Goal: Task Accomplishment & Management: Manage account settings

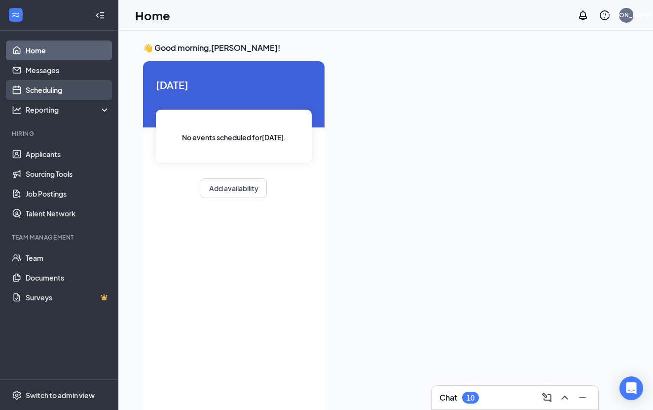
click at [51, 94] on link "Scheduling" at bounding box center [68, 90] width 84 height 20
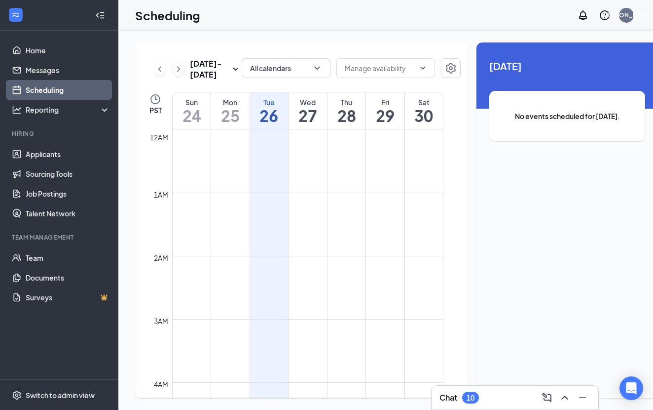
scroll to position [485, 0]
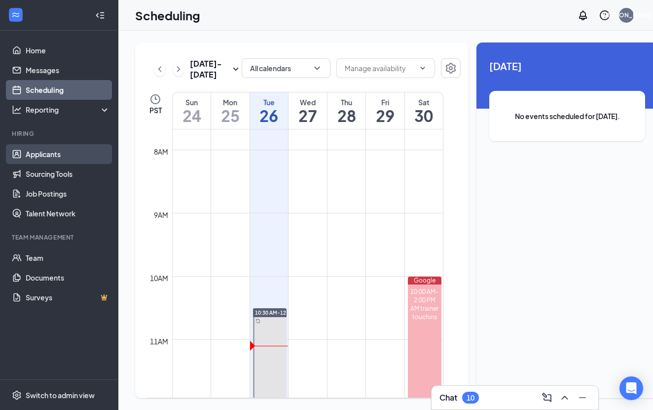
click at [37, 162] on link "Applicants" at bounding box center [68, 154] width 84 height 20
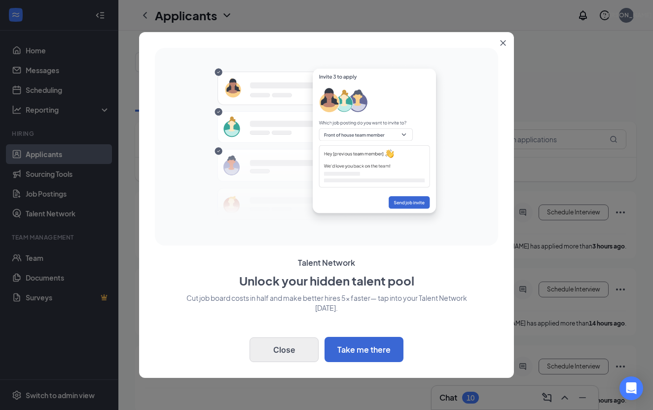
click at [307, 343] on button "Close" at bounding box center [284, 349] width 69 height 25
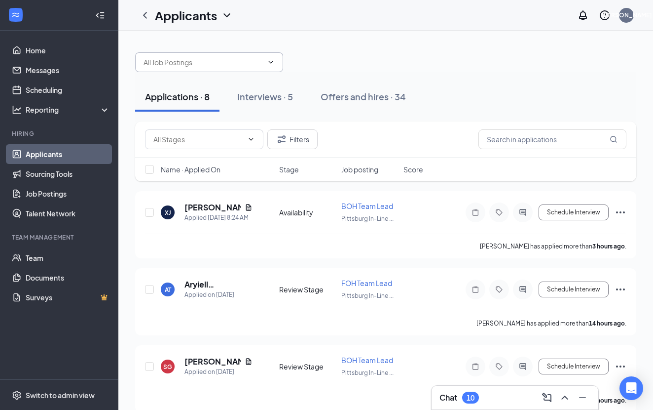
click at [183, 65] on input "text" at bounding box center [203, 62] width 119 height 11
type input "[DEMOGRAPHIC_DATA][PERSON_NAME]"
click at [529, 138] on input "text" at bounding box center [553, 139] width 148 height 20
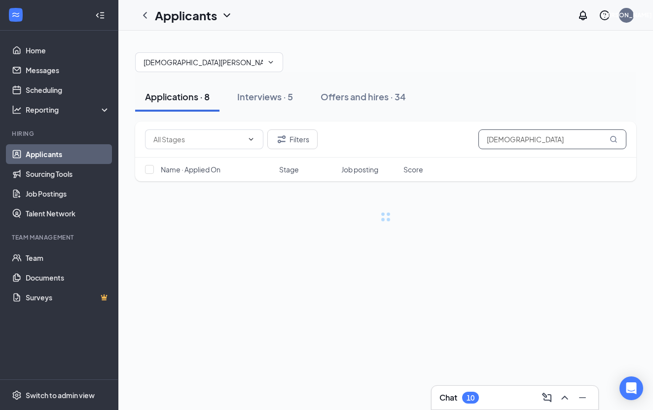
type input "[DEMOGRAPHIC_DATA]"
drag, startPoint x: 496, startPoint y: 158, endPoint x: 234, endPoint y: 54, distance: 282.3
click at [234, 54] on span "[DEMOGRAPHIC_DATA][PERSON_NAME]" at bounding box center [209, 62] width 148 height 20
type input "I"
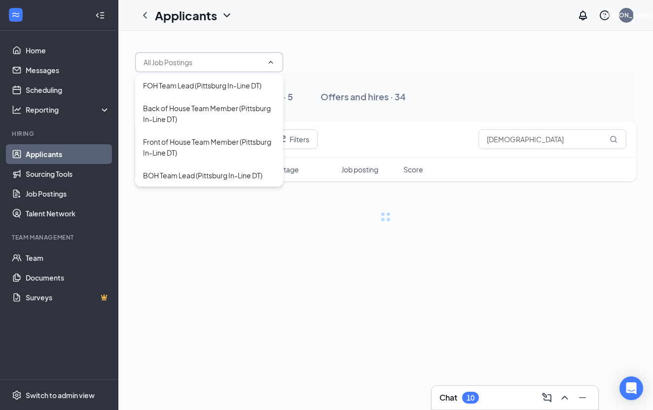
click at [470, 69] on div at bounding box center [385, 57] width 501 height 30
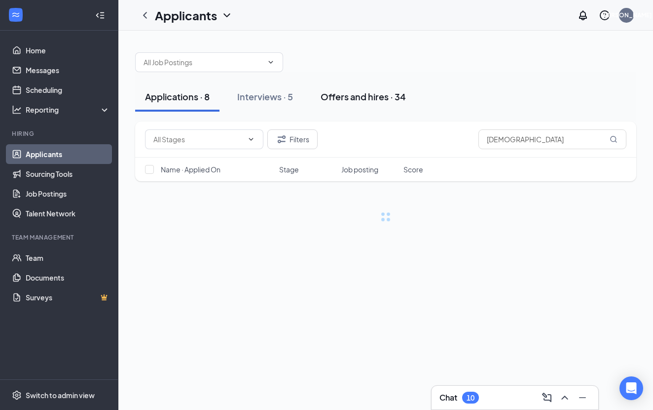
click at [366, 91] on div "Offers and hires · 34" at bounding box center [363, 96] width 85 height 12
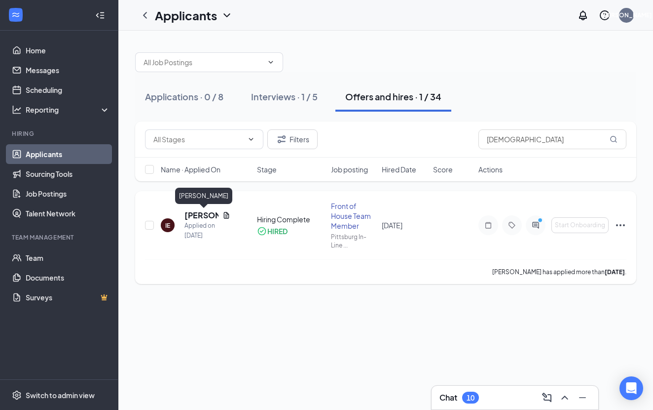
click at [197, 218] on h5 "[PERSON_NAME]" at bounding box center [202, 215] width 34 height 11
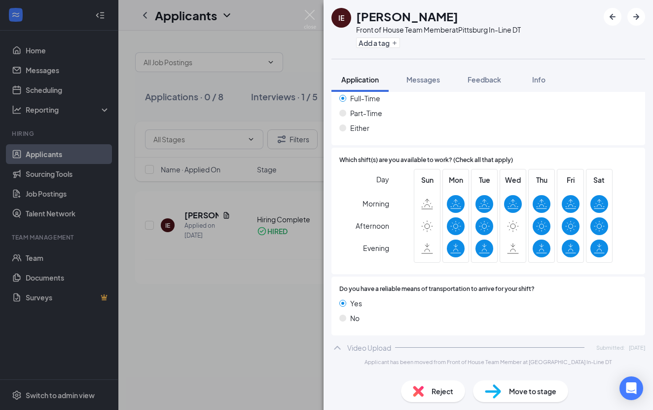
scroll to position [1336, 0]
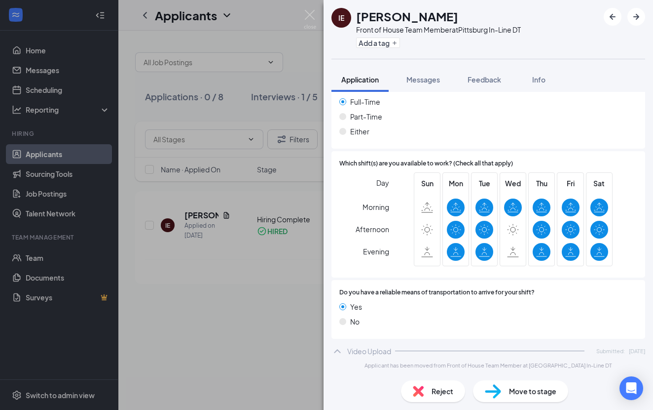
click at [504, 198] on div at bounding box center [513, 207] width 18 height 18
click at [511, 202] on icon at bounding box center [513, 207] width 11 height 11
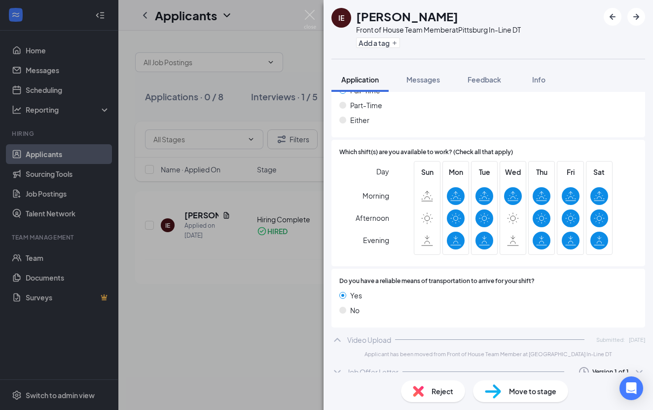
scroll to position [1348, 0]
